Goal: Information Seeking & Learning: Learn about a topic

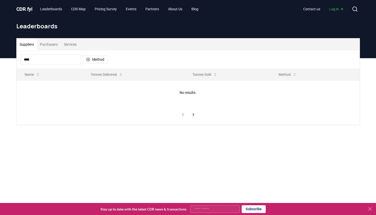
type input "***"
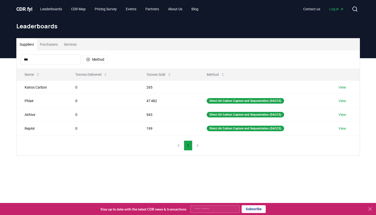
click at [42, 45] on button "Purchasers" at bounding box center [49, 44] width 24 height 12
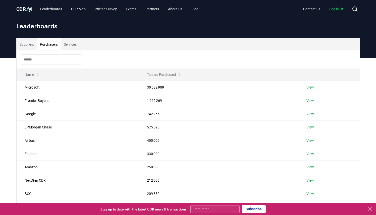
click at [42, 59] on input at bounding box center [51, 60] width 60 height 10
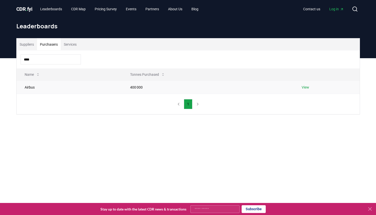
type input "****"
click at [304, 89] on link "View" at bounding box center [306, 87] width 8 height 5
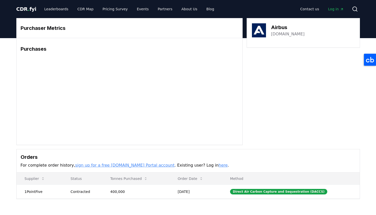
scroll to position [22, 0]
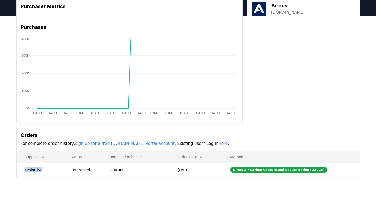
click at [28, 169] on td "1PointFive" at bounding box center [40, 170] width 46 height 14
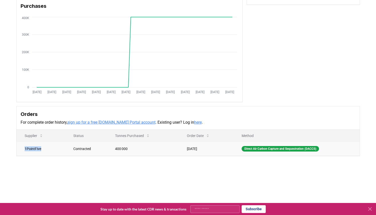
scroll to position [43, 0]
click at [43, 153] on td "1PointFive" at bounding box center [41, 149] width 49 height 14
click at [37, 150] on td "1PointFive" at bounding box center [41, 149] width 49 height 14
click at [276, 154] on td "Direct Air Carbon Capture and Sequestration (DACCS)" at bounding box center [297, 149] width 126 height 14
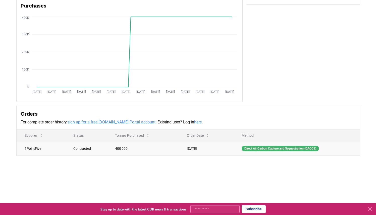
click at [276, 150] on div "Direct Air Carbon Capture and Sequestration (DACCS)" at bounding box center [280, 149] width 77 height 6
